Goal: Browse casually

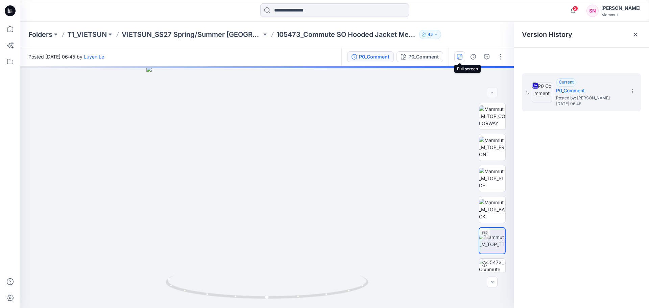
click at [460, 59] on icon "button" at bounding box center [459, 56] width 5 height 5
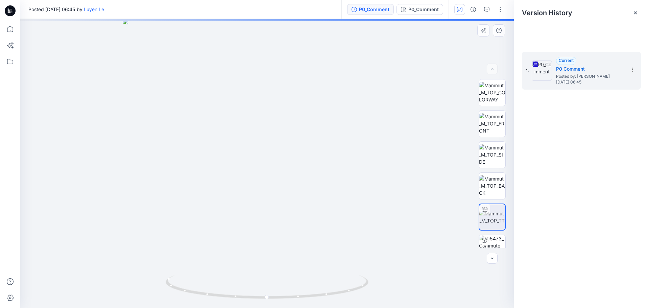
click at [275, 134] on div at bounding box center [267, 163] width 494 height 289
drag, startPoint x: 304, startPoint y: 297, endPoint x: 277, endPoint y: 320, distance: 35.0
click at [277, 308] on html "2 Notifications [PERSON_NAME] Le shared P0_Comment in VIETSUN_SS27 Spring/Summe…" at bounding box center [324, 154] width 649 height 308
drag, startPoint x: 286, startPoint y: 232, endPoint x: 287, endPoint y: 244, distance: 11.9
click at [287, 244] on div at bounding box center [267, 163] width 494 height 289
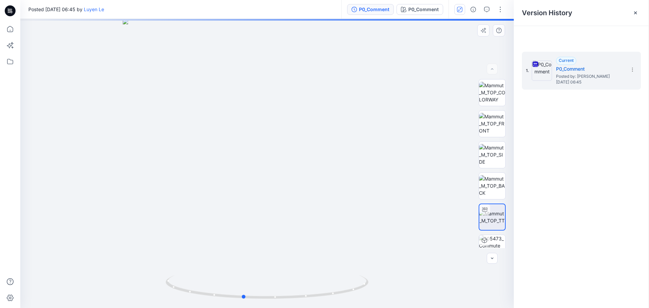
drag, startPoint x: 280, startPoint y: 187, endPoint x: 281, endPoint y: 199, distance: 11.9
click at [281, 199] on div at bounding box center [267, 163] width 494 height 289
drag, startPoint x: 279, startPoint y: 194, endPoint x: 282, endPoint y: 202, distance: 8.1
click at [281, 202] on div at bounding box center [267, 163] width 494 height 289
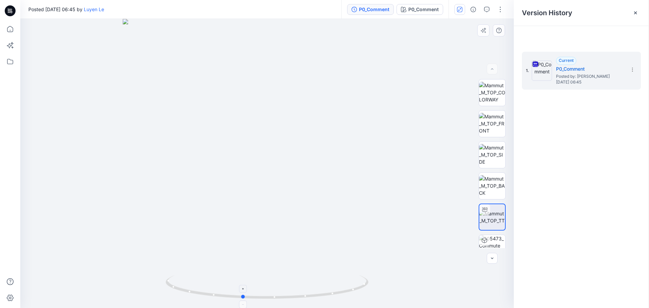
click at [354, 293] on icon at bounding box center [268, 287] width 205 height 25
drag, startPoint x: 312, startPoint y: 202, endPoint x: 313, endPoint y: 218, distance: 15.6
click at [313, 218] on div at bounding box center [267, 163] width 494 height 289
click at [279, 238] on div at bounding box center [267, 163] width 494 height 289
click at [495, 95] on img at bounding box center [492, 92] width 26 height 21
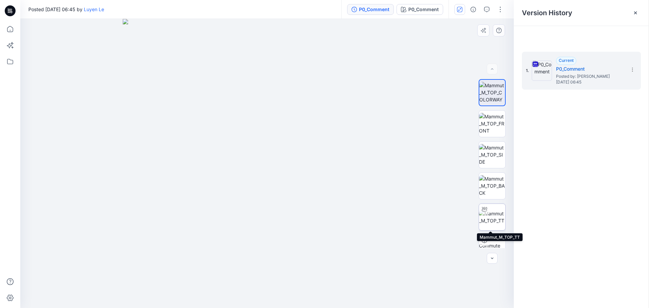
click at [492, 217] on img at bounding box center [492, 217] width 26 height 14
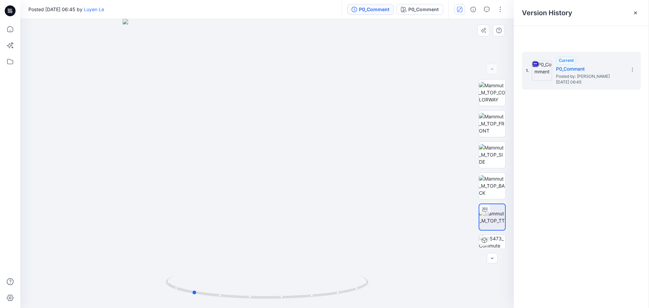
drag, startPoint x: 277, startPoint y: 209, endPoint x: 239, endPoint y: 215, distance: 38.7
click at [239, 215] on div at bounding box center [267, 163] width 494 height 289
click at [272, 217] on div at bounding box center [267, 163] width 494 height 289
